Goal: Check status: Check status

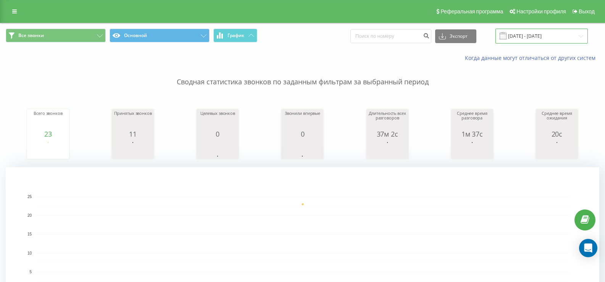
click at [553, 38] on input "[DATE] - [DATE]" at bounding box center [541, 36] width 92 height 15
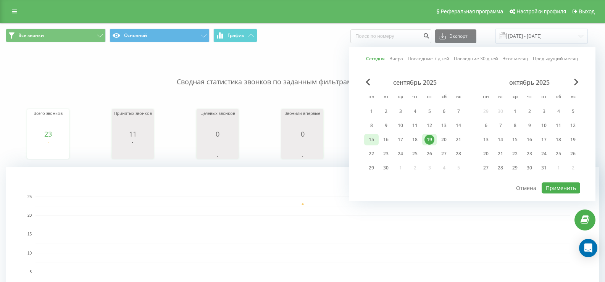
click at [370, 141] on div "15" at bounding box center [371, 140] width 10 height 10
click at [426, 138] on div "19" at bounding box center [429, 140] width 10 height 10
click at [568, 185] on button "Применить" at bounding box center [561, 187] width 39 height 11
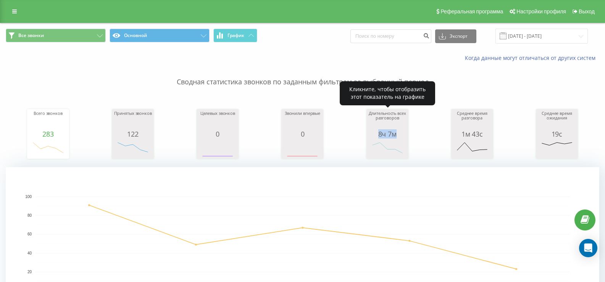
drag, startPoint x: 371, startPoint y: 134, endPoint x: 419, endPoint y: 131, distance: 49.0
click at [403, 136] on div "8ч 7м" at bounding box center [387, 134] width 38 height 8
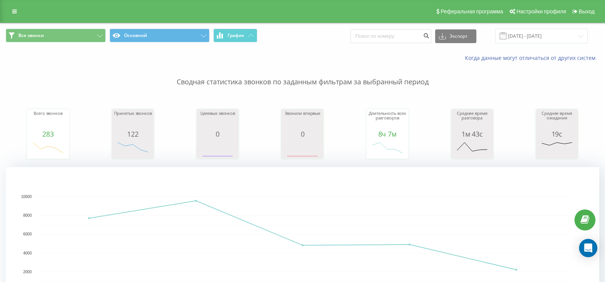
click at [434, 97] on div "Всего звонков 283 date totalCalls [DATE] [PHONE_NUMBER][DATE] [PHONE_NUMBER][DA…" at bounding box center [302, 127] width 593 height 66
click at [541, 37] on input "[DATE] - [DATE]" at bounding box center [541, 36] width 92 height 15
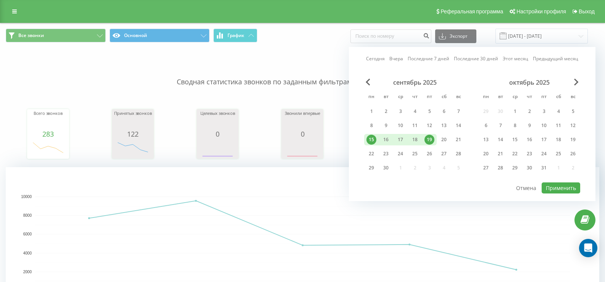
click at [430, 140] on div "19" at bounding box center [429, 140] width 10 height 10
click at [557, 188] on button "Применить" at bounding box center [561, 187] width 39 height 11
type input "[DATE] - [DATE]"
